Goal: Find contact information: Find contact information

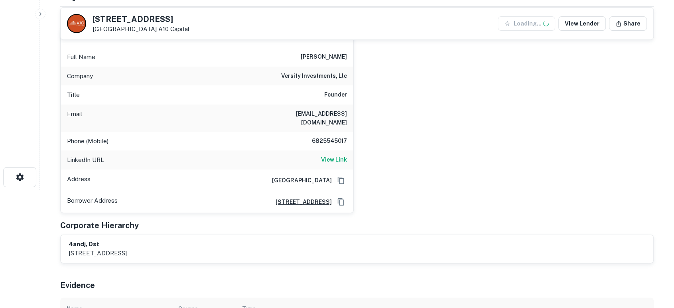
scroll to position [118, 0]
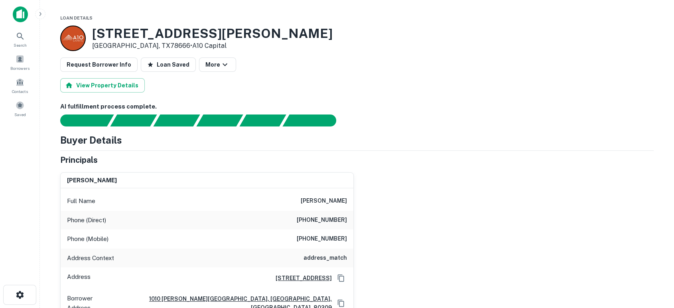
click at [423, 222] on div "richard seidel, jr. Full Name richard seidel, jr. Phone (Direct) (847) 234-2231…" at bounding box center [354, 242] width 600 height 152
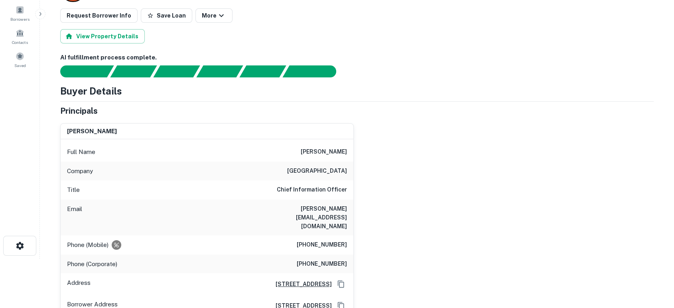
scroll to position [59, 0]
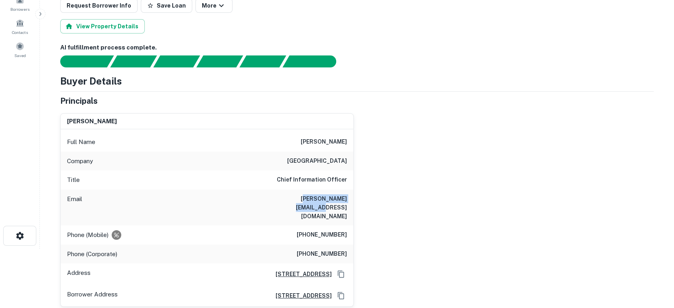
drag, startPoint x: 280, startPoint y: 197, endPoint x: 345, endPoint y: 196, distance: 65.1
click at [345, 196] on h6 "[PERSON_NAME][EMAIL_ADDRESS][DOMAIN_NAME]" at bounding box center [299, 207] width 96 height 26
drag, startPoint x: 349, startPoint y: 203, endPoint x: 347, endPoint y: 198, distance: 5.7
click at [348, 198] on div "Email aaron@cedargrovecp.com" at bounding box center [207, 208] width 293 height 36
click at [302, 204] on div "Email aaron@cedargrovecp.com" at bounding box center [207, 208] width 293 height 36
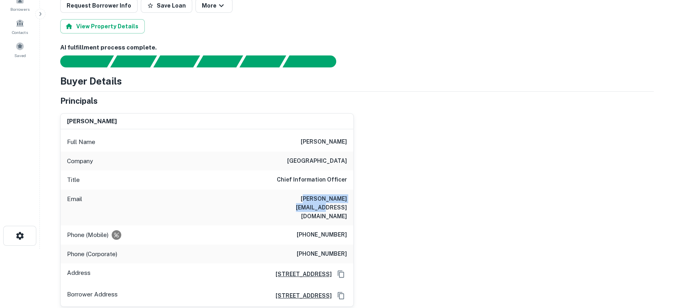
click at [282, 200] on h6 "[PERSON_NAME][EMAIL_ADDRESS][DOMAIN_NAME]" at bounding box center [299, 207] width 96 height 26
drag, startPoint x: 275, startPoint y: 198, endPoint x: 348, endPoint y: 196, distance: 73.8
click at [348, 196] on div "Email aaron@cedargrovecp.com" at bounding box center [207, 208] width 293 height 36
copy h6 "[PERSON_NAME][EMAIL_ADDRESS][DOMAIN_NAME]"
drag, startPoint x: 300, startPoint y: 219, endPoint x: 361, endPoint y: 214, distance: 60.9
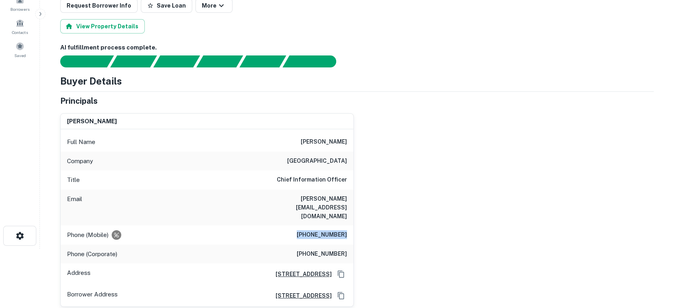
click at [361, 214] on div "aaron gorin Full Name aaron gorin Company cedar grove capital Title Chief Infor…" at bounding box center [354, 207] width 600 height 200
copy h6 "(631) 495-9113"
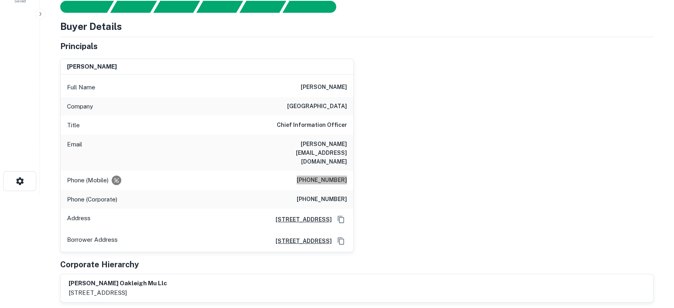
scroll to position [118, 0]
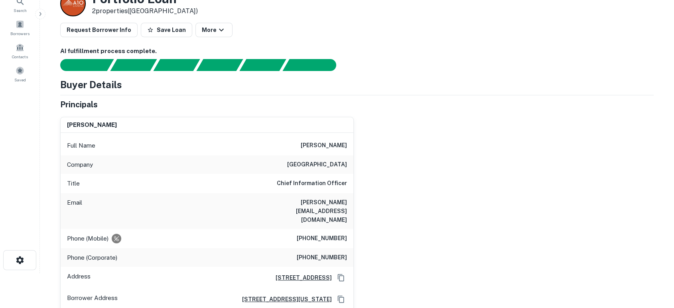
scroll to position [59, 0]
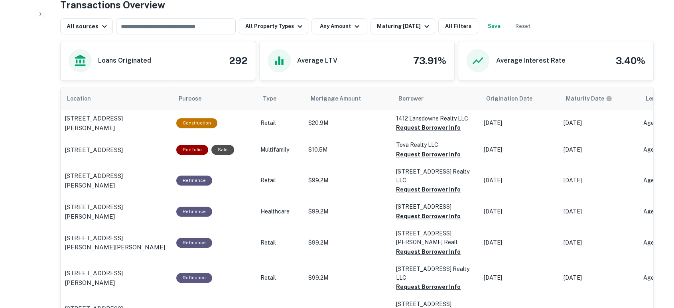
scroll to position [472, 0]
